Goal: Task Accomplishment & Management: Use online tool/utility

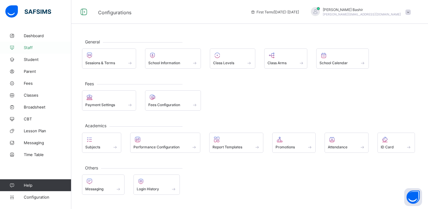
click at [28, 48] on span "Staff" at bounding box center [48, 47] width 48 height 5
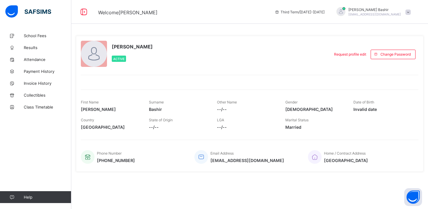
click at [395, 12] on span "Hamid Bashir" at bounding box center [374, 9] width 53 height 4
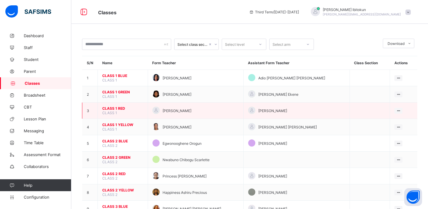
click at [114, 107] on span "CLASS 1 RED" at bounding box center [122, 108] width 41 height 4
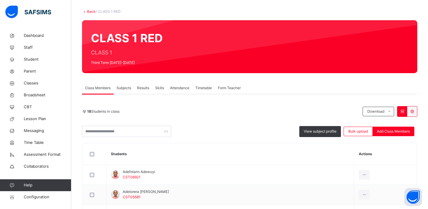
scroll to position [33, 0]
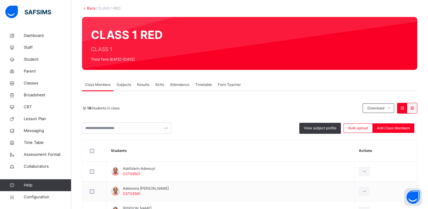
click at [144, 85] on span "Results" at bounding box center [143, 84] width 12 height 5
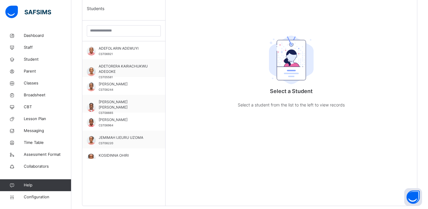
scroll to position [173, 0]
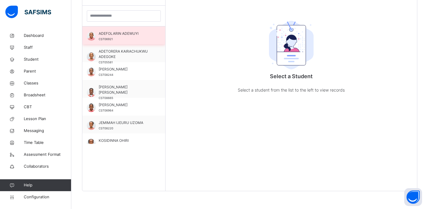
click at [117, 38] on div "ADEFOLARIN ADEWUYI CST06921" at bounding box center [125, 36] width 53 height 11
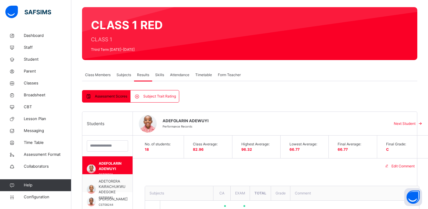
scroll to position [0, 0]
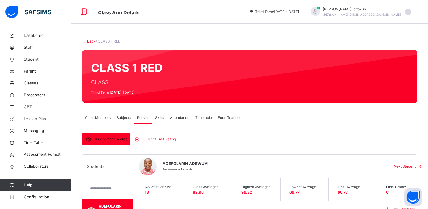
click at [153, 139] on span "Subject Trait Rating" at bounding box center [159, 138] width 33 height 5
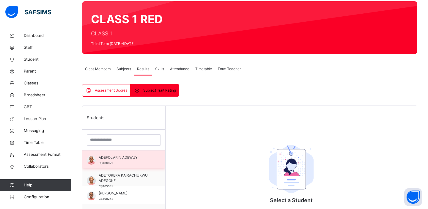
scroll to position [100, 0]
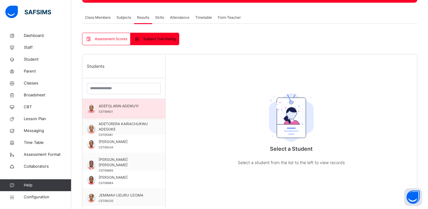
click at [114, 107] on span "ADEFOLARIN ADEWUYI" at bounding box center [125, 105] width 53 height 5
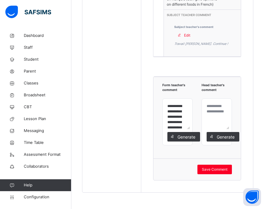
scroll to position [2122, 0]
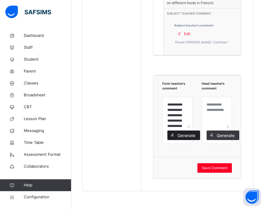
click at [183, 135] on span "Generate" at bounding box center [186, 135] width 19 height 6
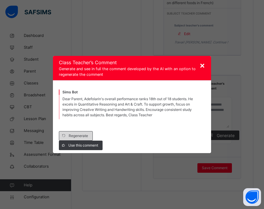
click at [81, 135] on span "Regenerate" at bounding box center [78, 135] width 19 height 5
click at [204, 65] on span "×" at bounding box center [203, 65] width 6 height 10
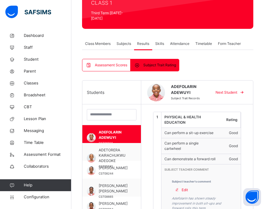
scroll to position [97, 0]
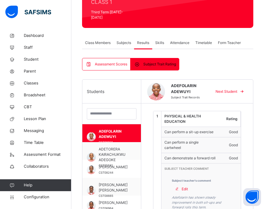
click at [101, 62] on span "Assessment Scores" at bounding box center [111, 64] width 32 height 5
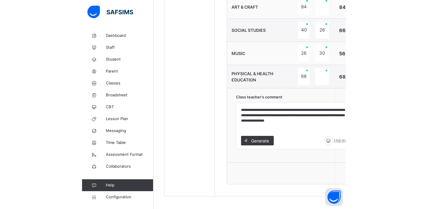
scroll to position [624, 0]
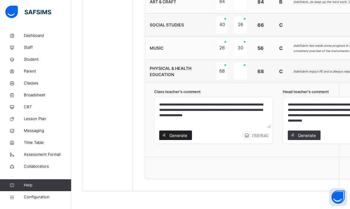
click at [176, 135] on span "Generate" at bounding box center [178, 135] width 19 height 6
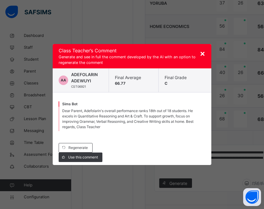
click at [202, 53] on span "×" at bounding box center [203, 53] width 6 height 10
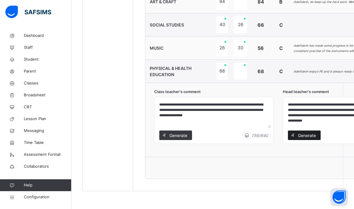
click at [301, 135] on span "Generate" at bounding box center [306, 135] width 19 height 6
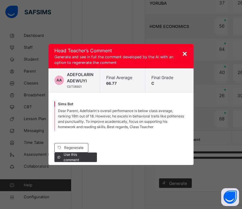
click at [183, 53] on span "×" at bounding box center [185, 53] width 6 height 10
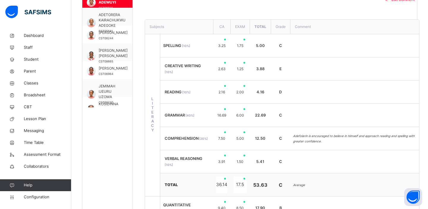
scroll to position [0, 0]
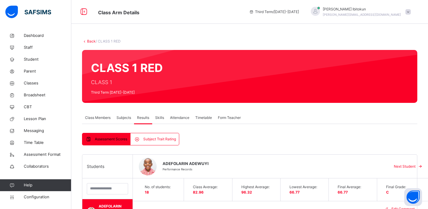
click at [401, 12] on div "Olufemi Ibitokun olufemi.ibitokun@flexisaf.com" at bounding box center [362, 12] width 78 height 11
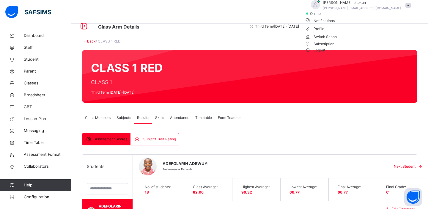
click at [326, 53] on span "Logout" at bounding box center [315, 50] width 21 height 6
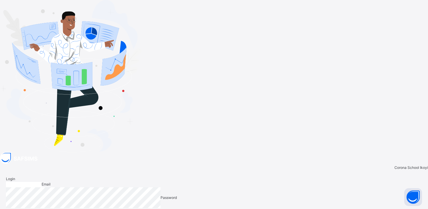
type input "**********"
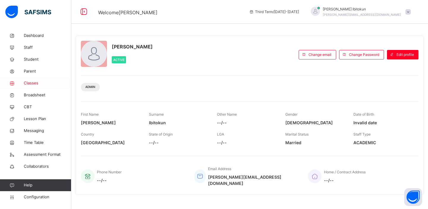
click at [36, 84] on span "Classes" at bounding box center [48, 83] width 48 height 6
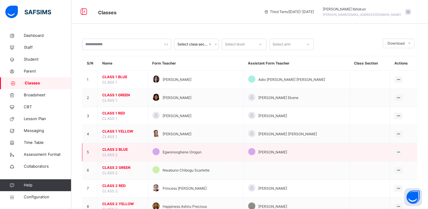
click at [115, 150] on span "CLASS 2 BLUE" at bounding box center [122, 149] width 41 height 5
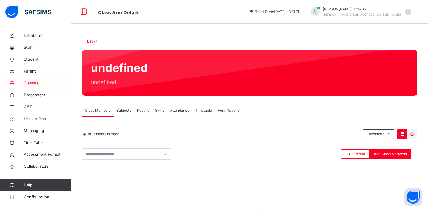
click at [31, 81] on span "Classes" at bounding box center [48, 83] width 48 height 6
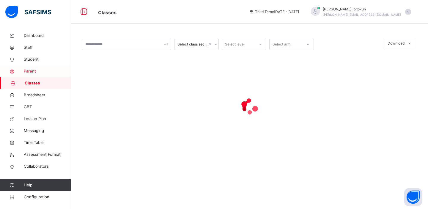
click at [28, 69] on span "Parent" at bounding box center [48, 71] width 48 height 6
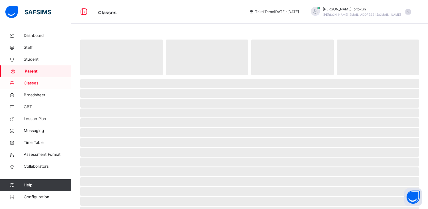
click at [30, 81] on span "Classes" at bounding box center [48, 83] width 48 height 6
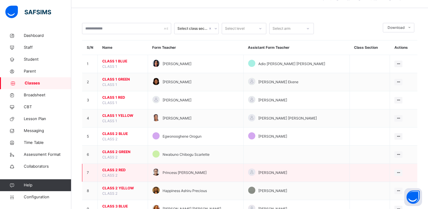
scroll to position [32, 0]
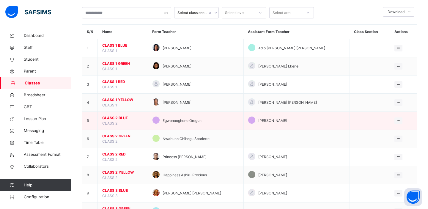
click at [115, 118] on span "CLASS 2 BLUE" at bounding box center [122, 117] width 41 height 5
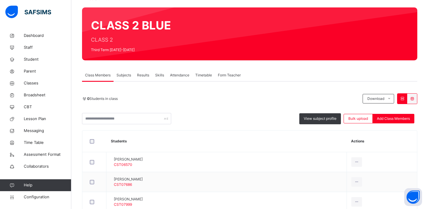
scroll to position [45, 0]
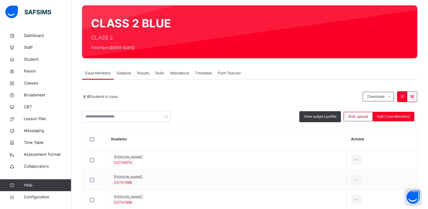
click at [142, 74] on span "Results" at bounding box center [143, 72] width 12 height 5
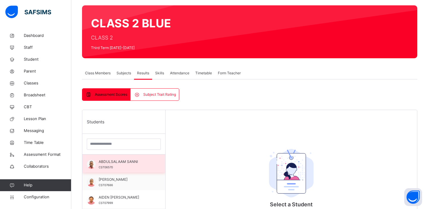
click at [105, 166] on span "CST06570" at bounding box center [106, 167] width 14 height 3
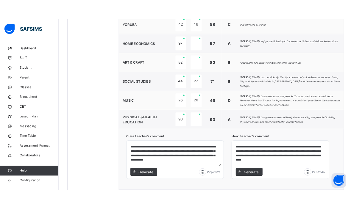
scroll to position [598, 0]
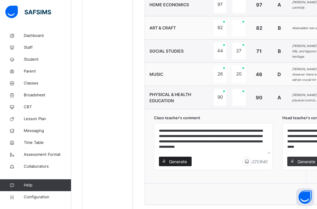
click at [176, 162] on span "Generate" at bounding box center [178, 161] width 19 height 6
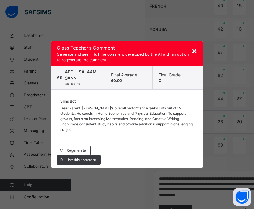
click at [76, 110] on span "Dear Parent, Abdulsalaam's overall performance ranks 18th out of 19 students. H…" at bounding box center [126, 119] width 132 height 26
click at [95, 111] on span "Dear Parent, Abdulsalaam's overall performance ranks 18th out of 19 students. H…" at bounding box center [126, 119] width 132 height 26
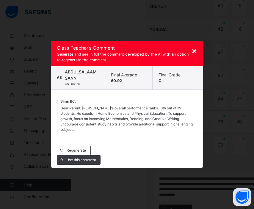
click at [194, 54] on span "×" at bounding box center [194, 50] width 6 height 10
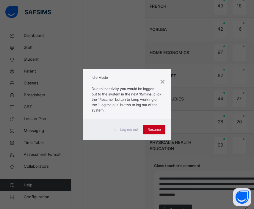
click at [157, 128] on span "Resume" at bounding box center [153, 129] width 13 height 5
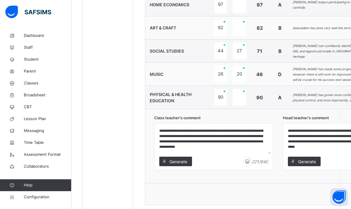
click at [248, 161] on img at bounding box center [247, 161] width 9 height 9
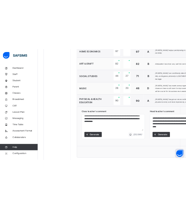
scroll to position [6, 0]
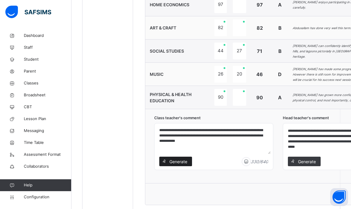
click at [167, 162] on span at bounding box center [164, 162] width 10 height 10
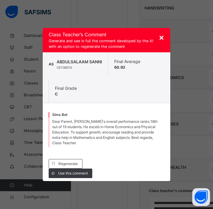
click at [160, 37] on span "×" at bounding box center [162, 37] width 6 height 10
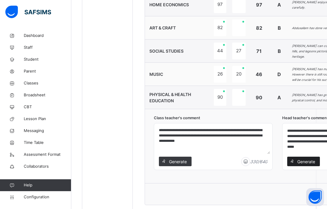
click at [304, 161] on span "Generate" at bounding box center [306, 161] width 19 height 6
